Goal: Task Accomplishment & Management: Manage account settings

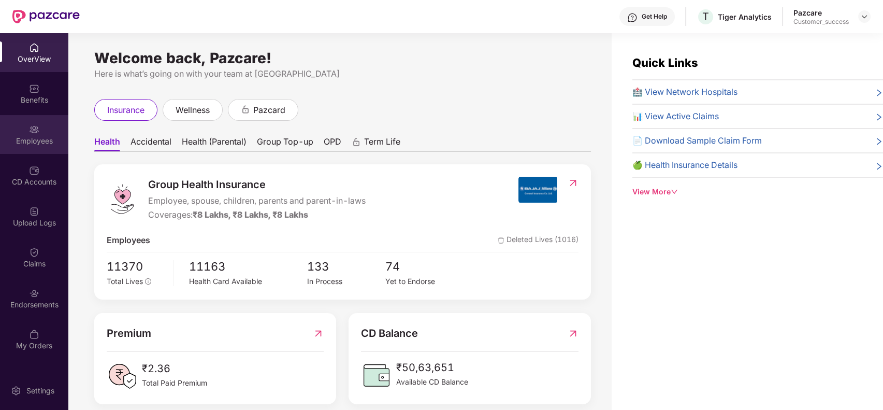
click at [32, 143] on div "Employees" at bounding box center [34, 141] width 68 height 10
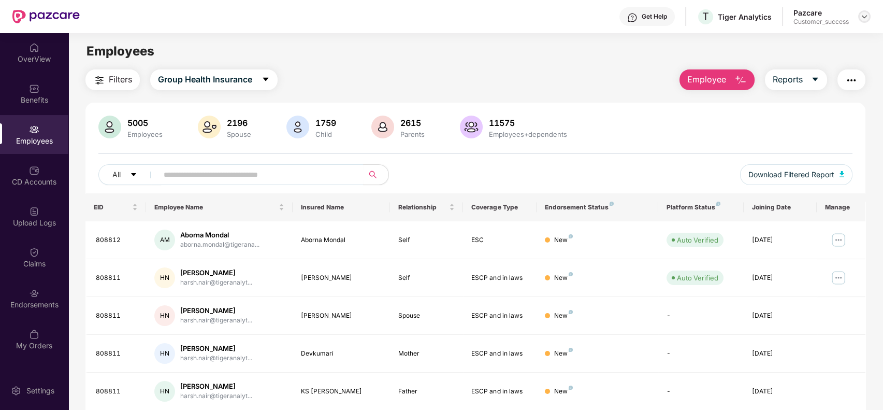
click at [864, 15] on img at bounding box center [864, 16] width 8 height 8
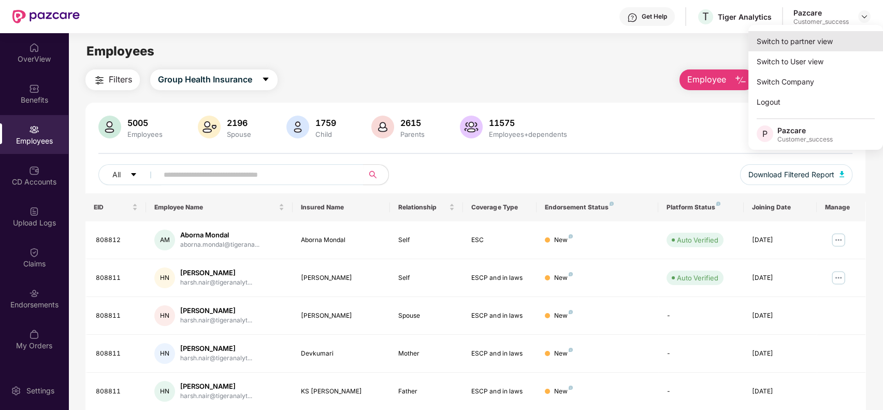
click at [827, 43] on div "Switch to partner view" at bounding box center [815, 41] width 135 height 20
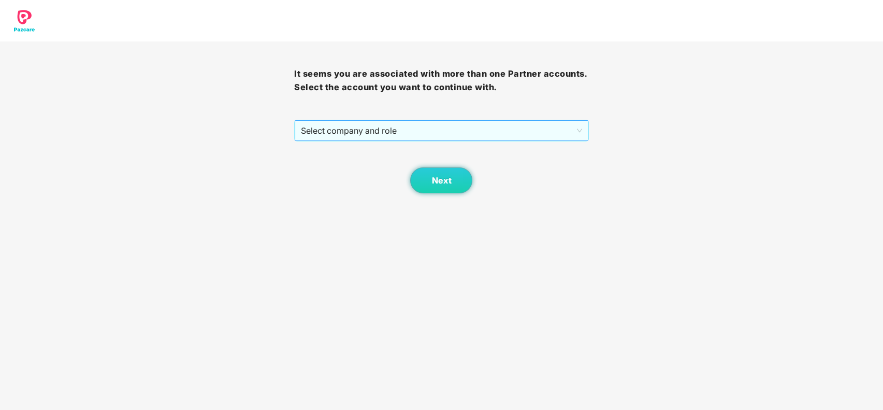
drag, startPoint x: 537, startPoint y: 142, endPoint x: 543, endPoint y: 131, distance: 12.7
click at [543, 131] on div "It seems you are associated with more than one Partner accounts. Select the acc…" at bounding box center [441, 117] width 294 height 152
click at [543, 131] on span "Select company and role" at bounding box center [441, 131] width 281 height 20
click at [537, 148] on div "Pazcare - CUSTOMER_SUCCESS" at bounding box center [442, 150] width 282 height 11
click at [451, 176] on button "Next" at bounding box center [441, 180] width 62 height 26
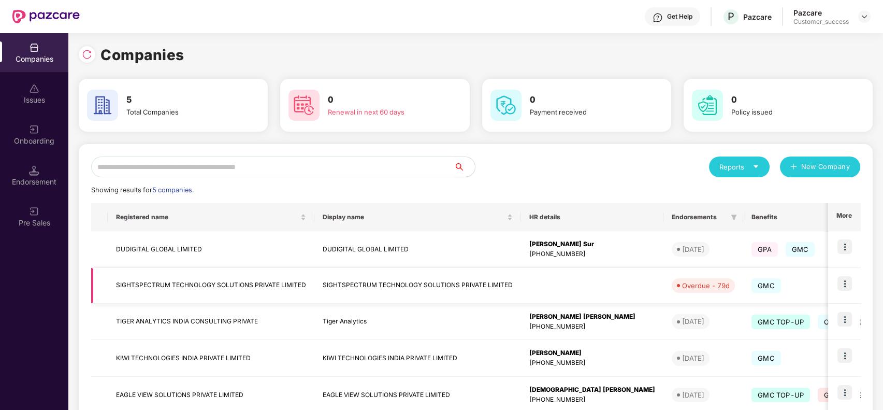
scroll to position [61, 0]
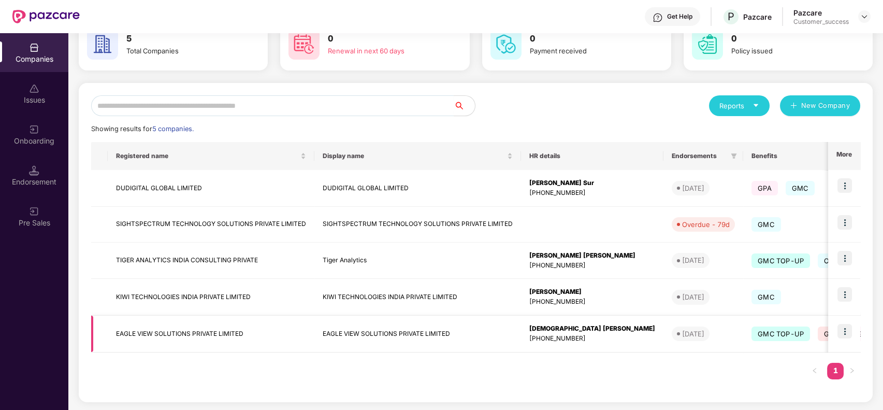
click at [844, 324] on img at bounding box center [844, 331] width 14 height 14
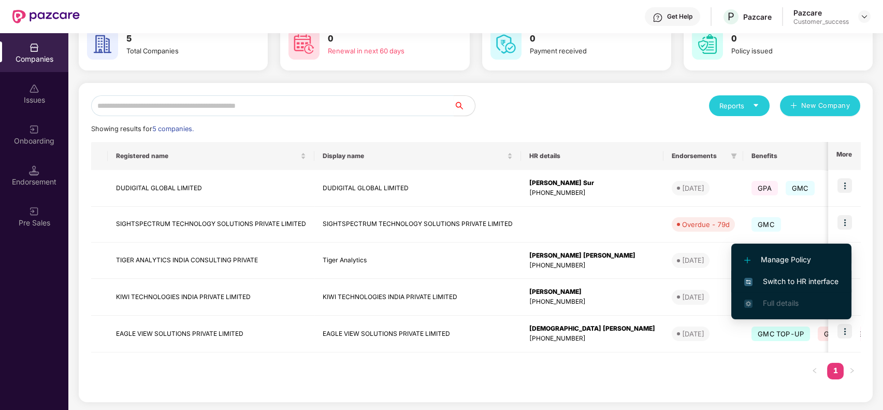
click at [805, 279] on span "Switch to HR interface" at bounding box center [791, 280] width 94 height 11
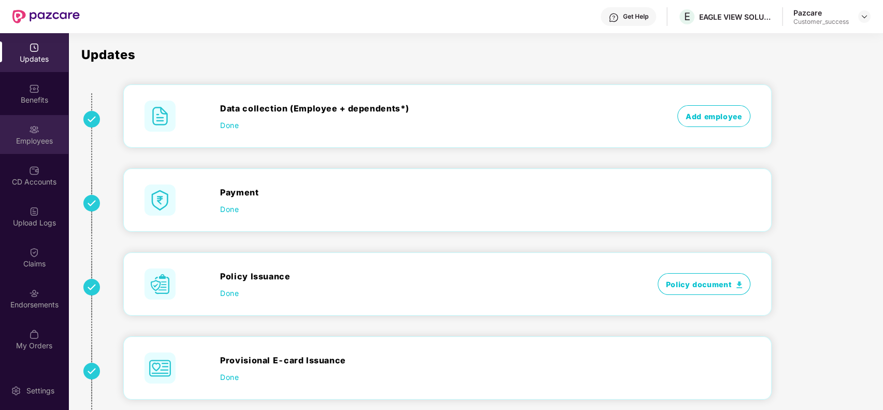
click at [30, 143] on div "Employees" at bounding box center [34, 141] width 68 height 10
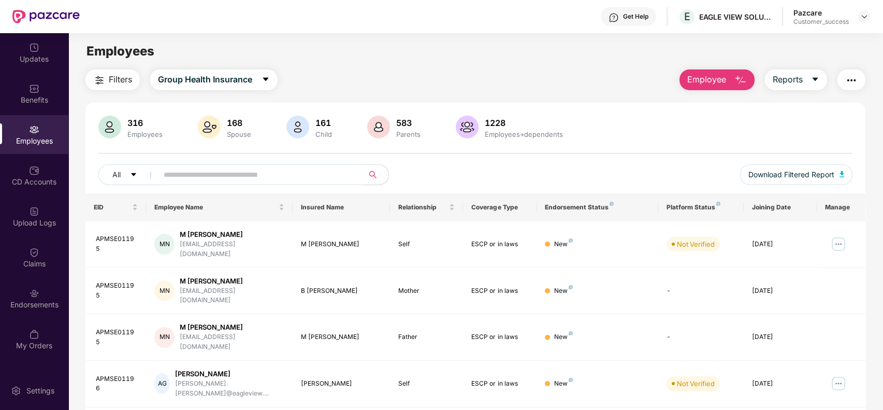
click at [203, 168] on input "text" at bounding box center [257, 175] width 186 height 16
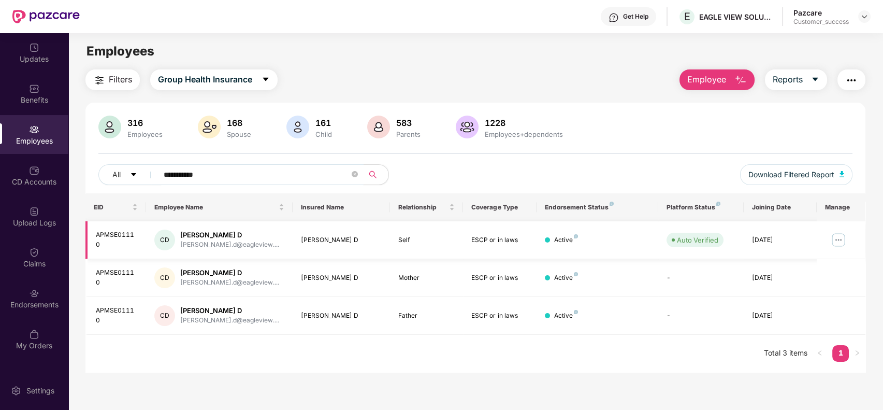
type input "**********"
click at [841, 236] on img at bounding box center [838, 239] width 17 height 17
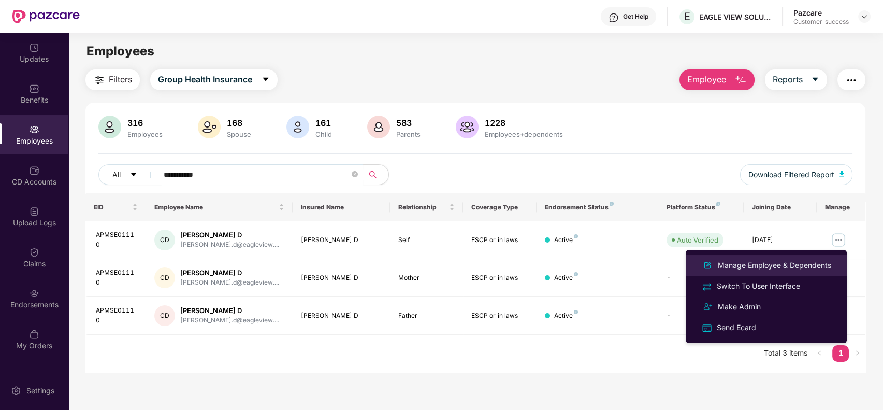
click at [787, 265] on div "Manage Employee & Dependents" at bounding box center [775, 264] width 118 height 11
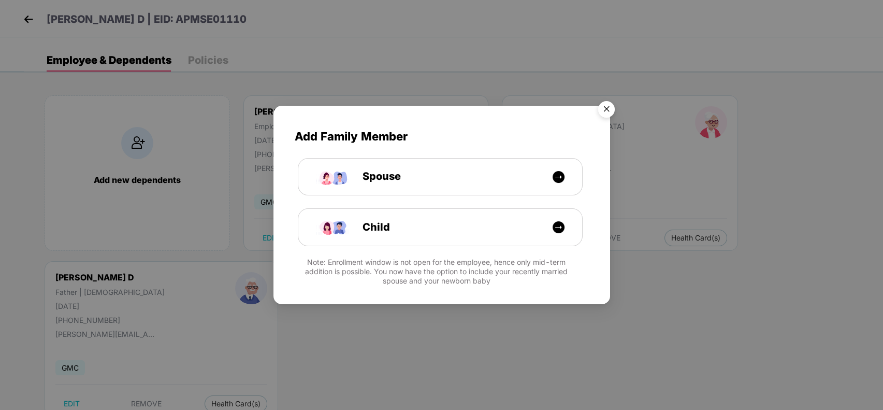
click at [609, 106] on img "Close" at bounding box center [606, 110] width 29 height 29
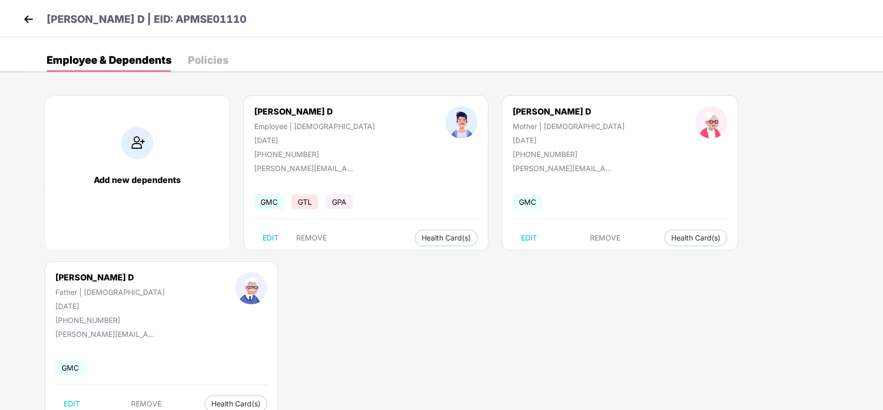
click at [32, 14] on img at bounding box center [29, 19] width 16 height 16
